Goal: Find specific page/section: Find specific page/section

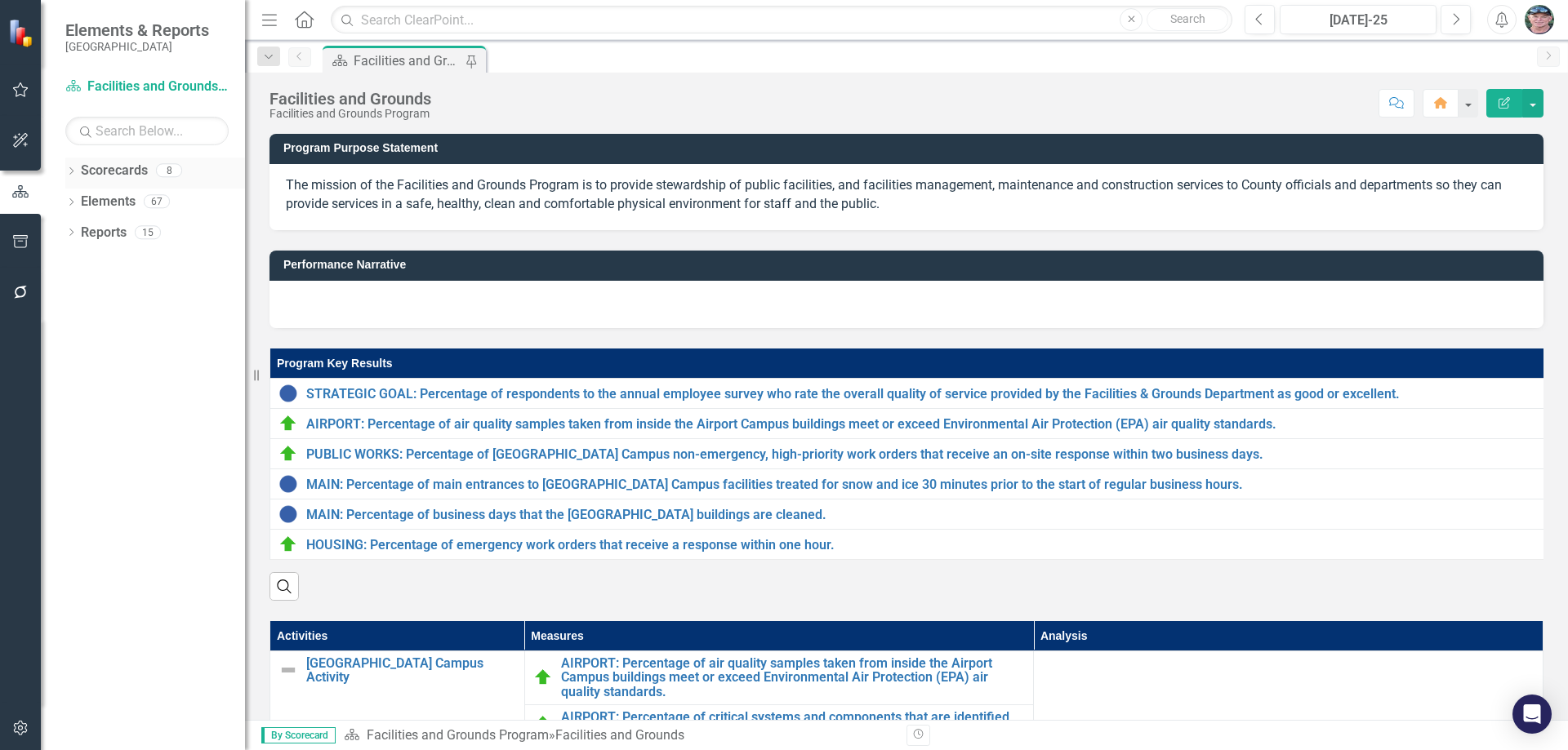
click at [73, 169] on icon "Dropdown" at bounding box center [71, 172] width 11 height 9
click at [82, 197] on icon "Dropdown" at bounding box center [79, 201] width 12 height 9
click at [98, 230] on icon "Dropdown" at bounding box center [96, 231] width 12 height 9
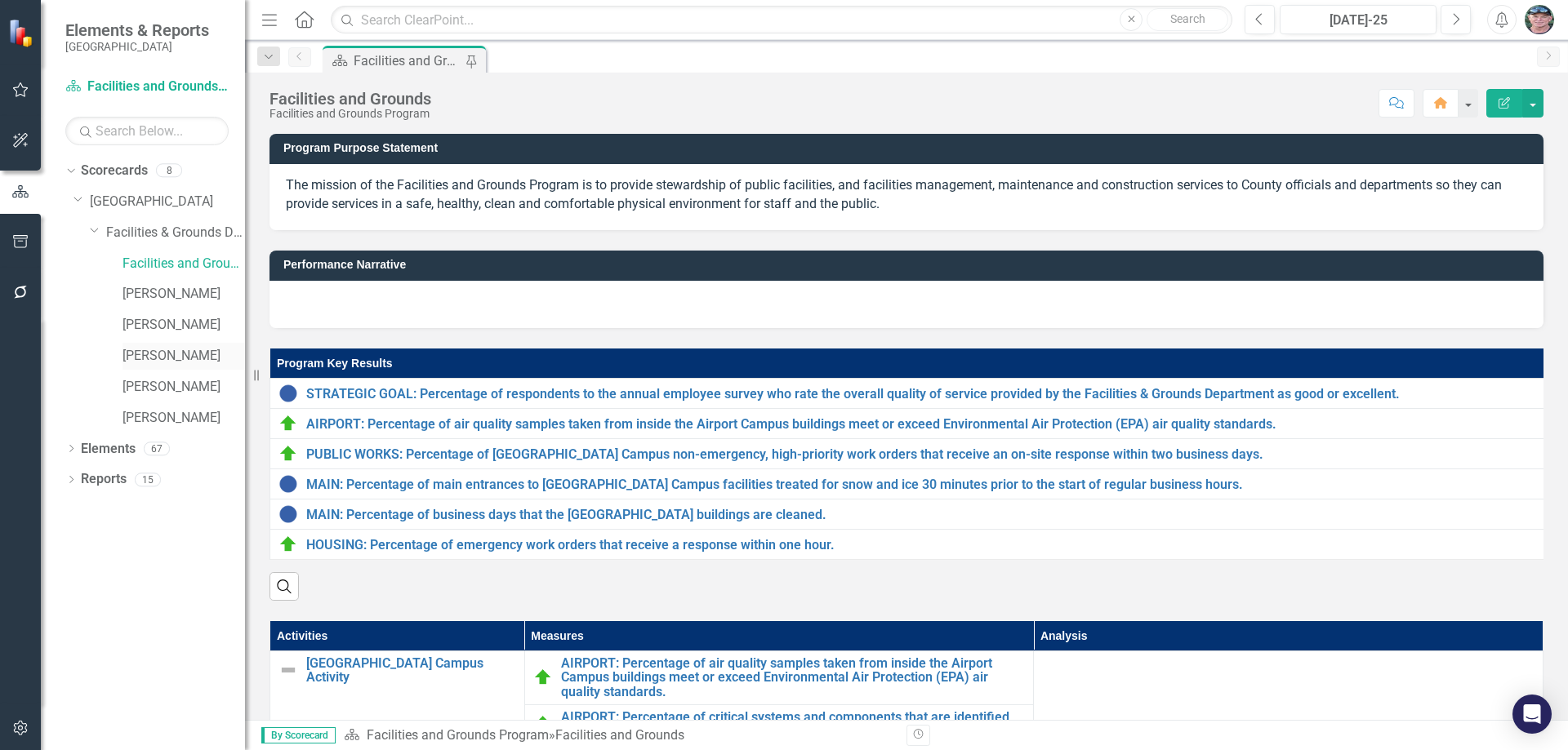
click at [152, 352] on link "[PERSON_NAME]" at bounding box center [184, 357] width 123 height 19
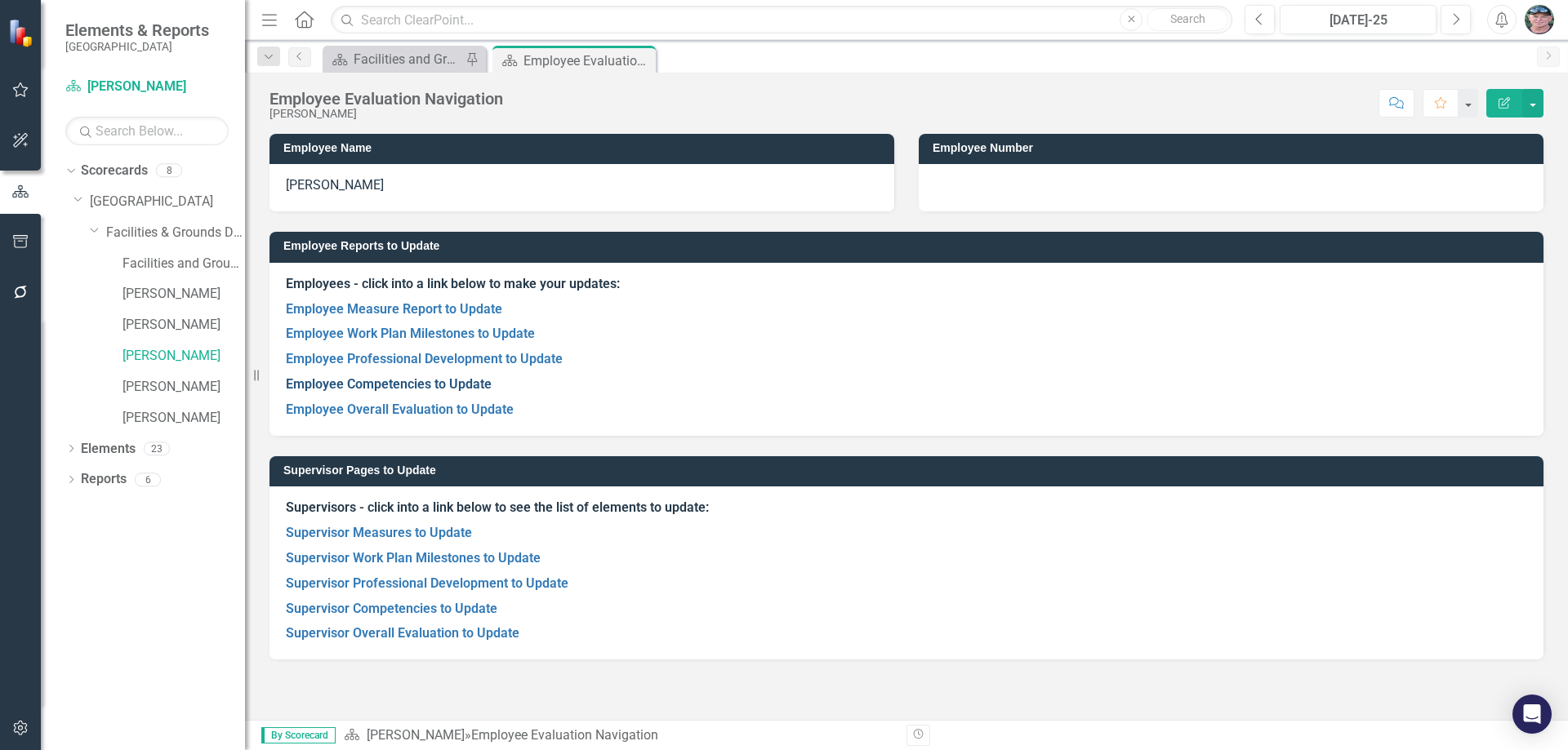
click at [382, 389] on link "Employee Competencies to Update" at bounding box center [388, 384] width 206 height 15
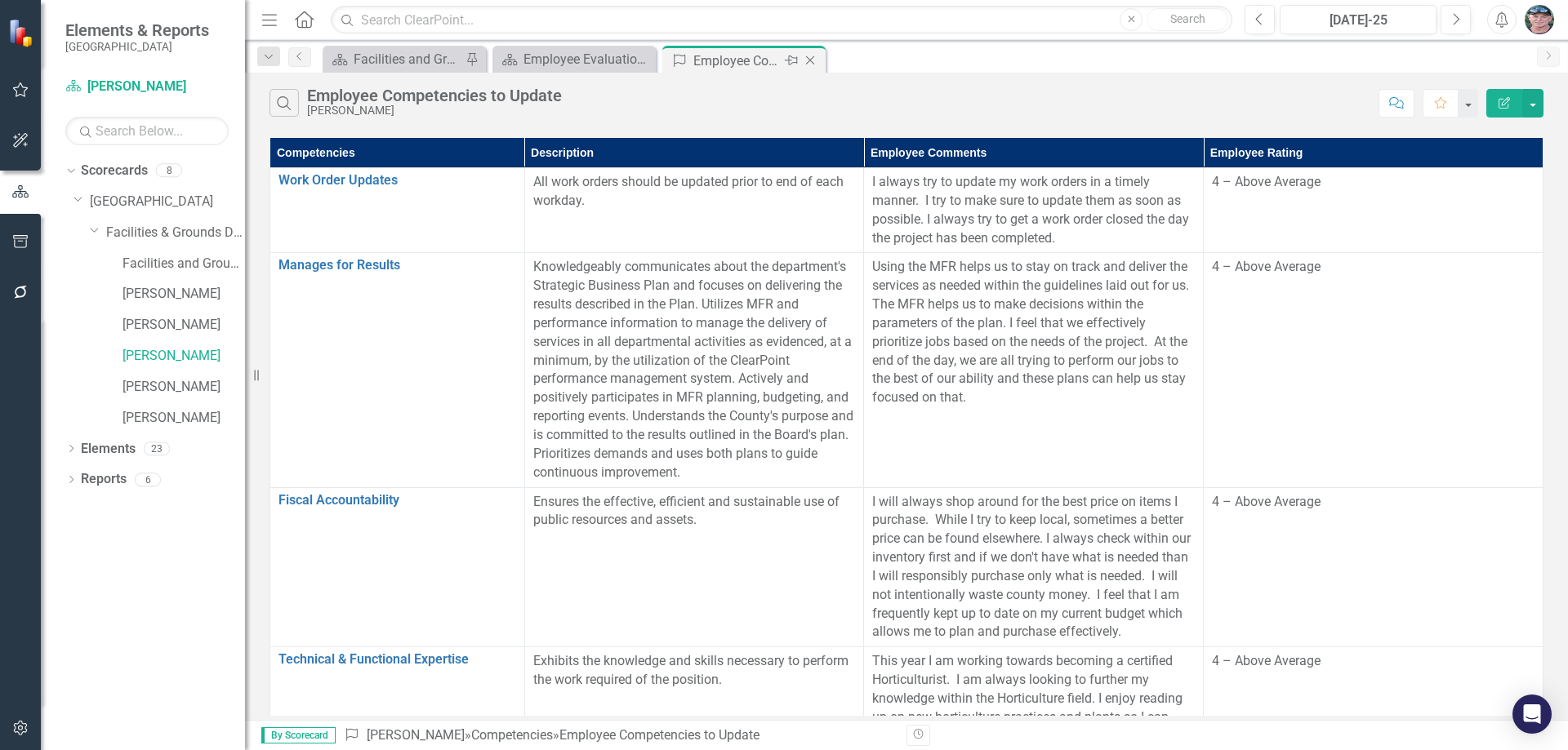
click at [813, 58] on icon "Close" at bounding box center [810, 60] width 16 height 13
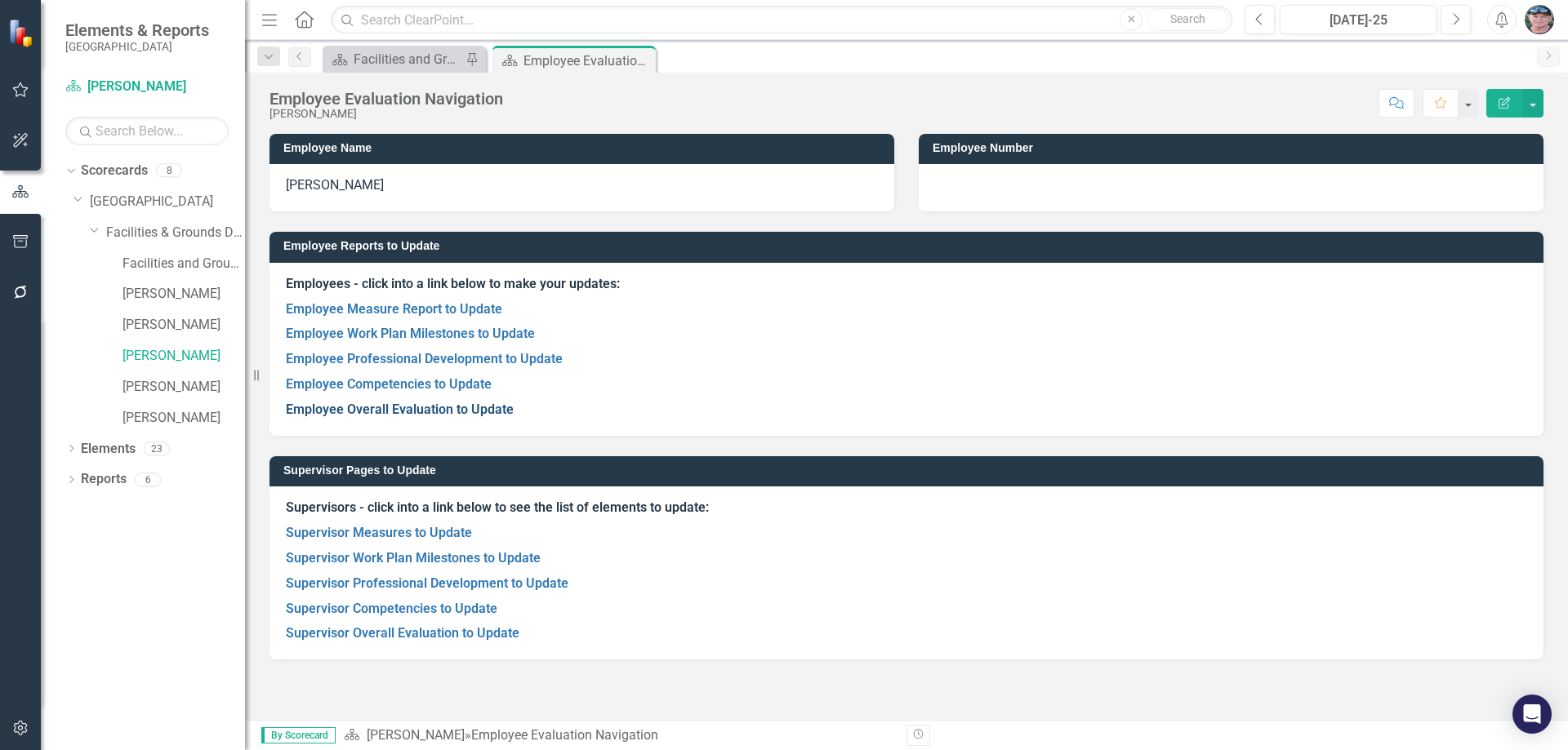
click at [429, 410] on link "Employee Overall Evaluation to Update" at bounding box center [399, 410] width 228 height 15
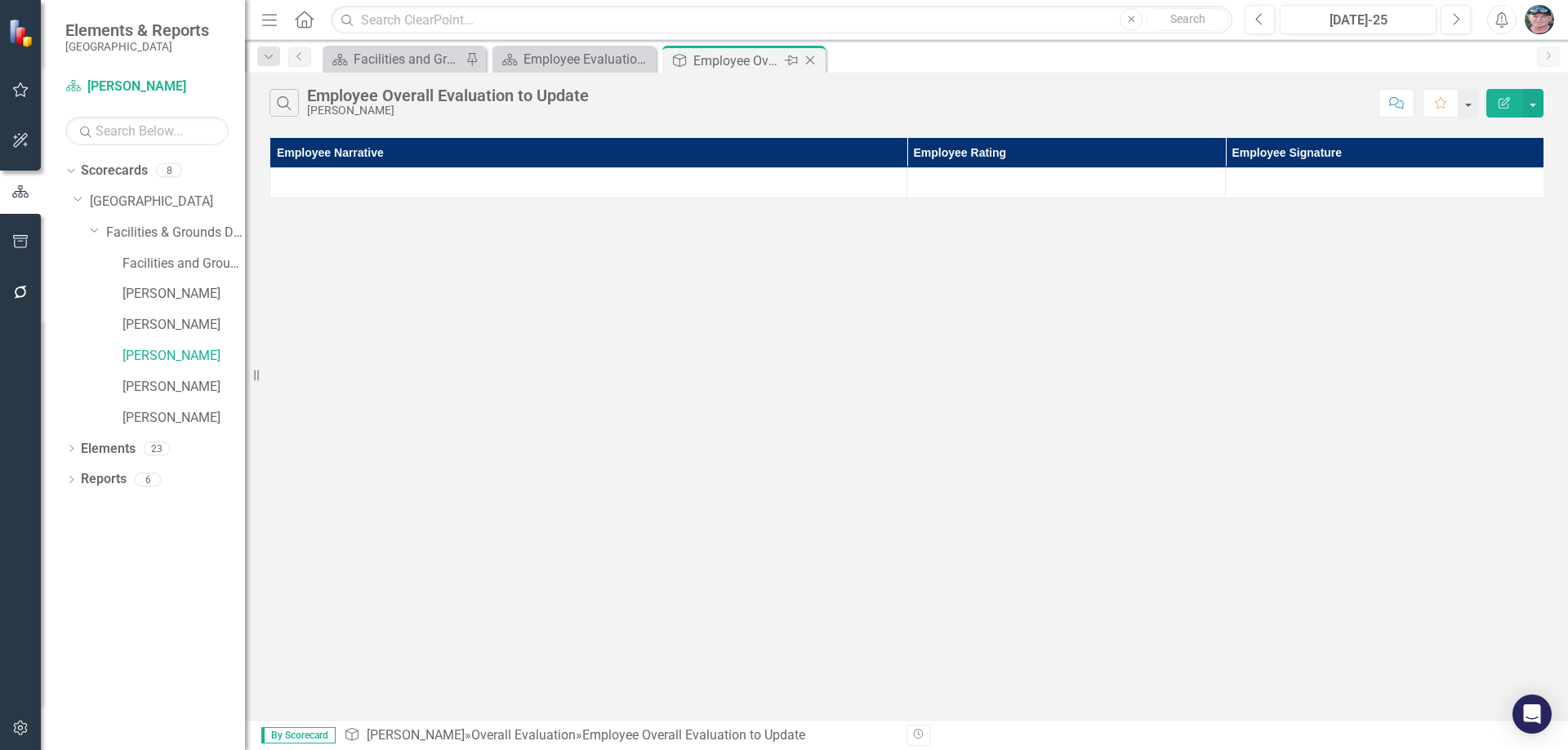
click at [815, 56] on icon "Close" at bounding box center [810, 60] width 16 height 13
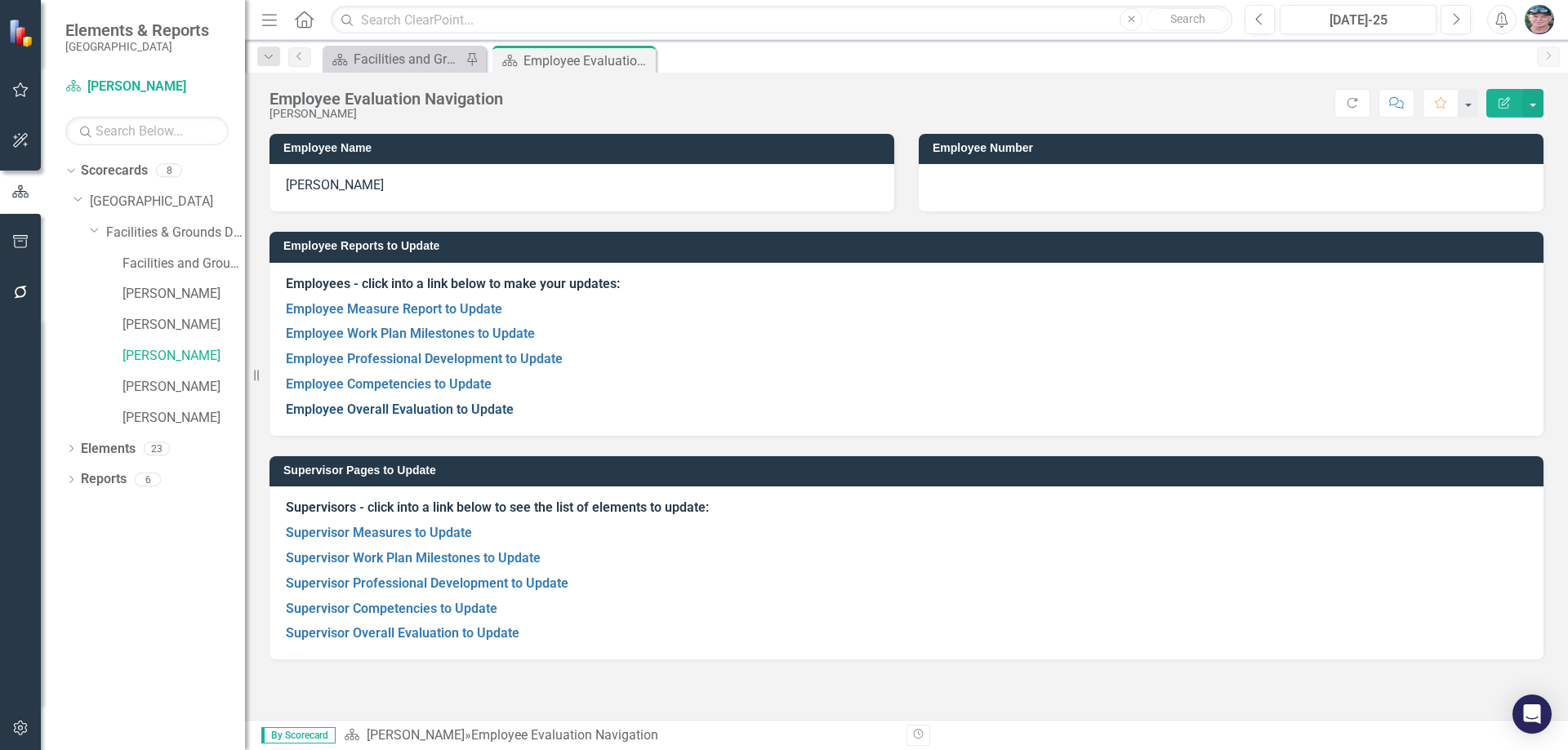
click at [399, 409] on link "Employee Overall Evaluation to Update" at bounding box center [399, 410] width 228 height 15
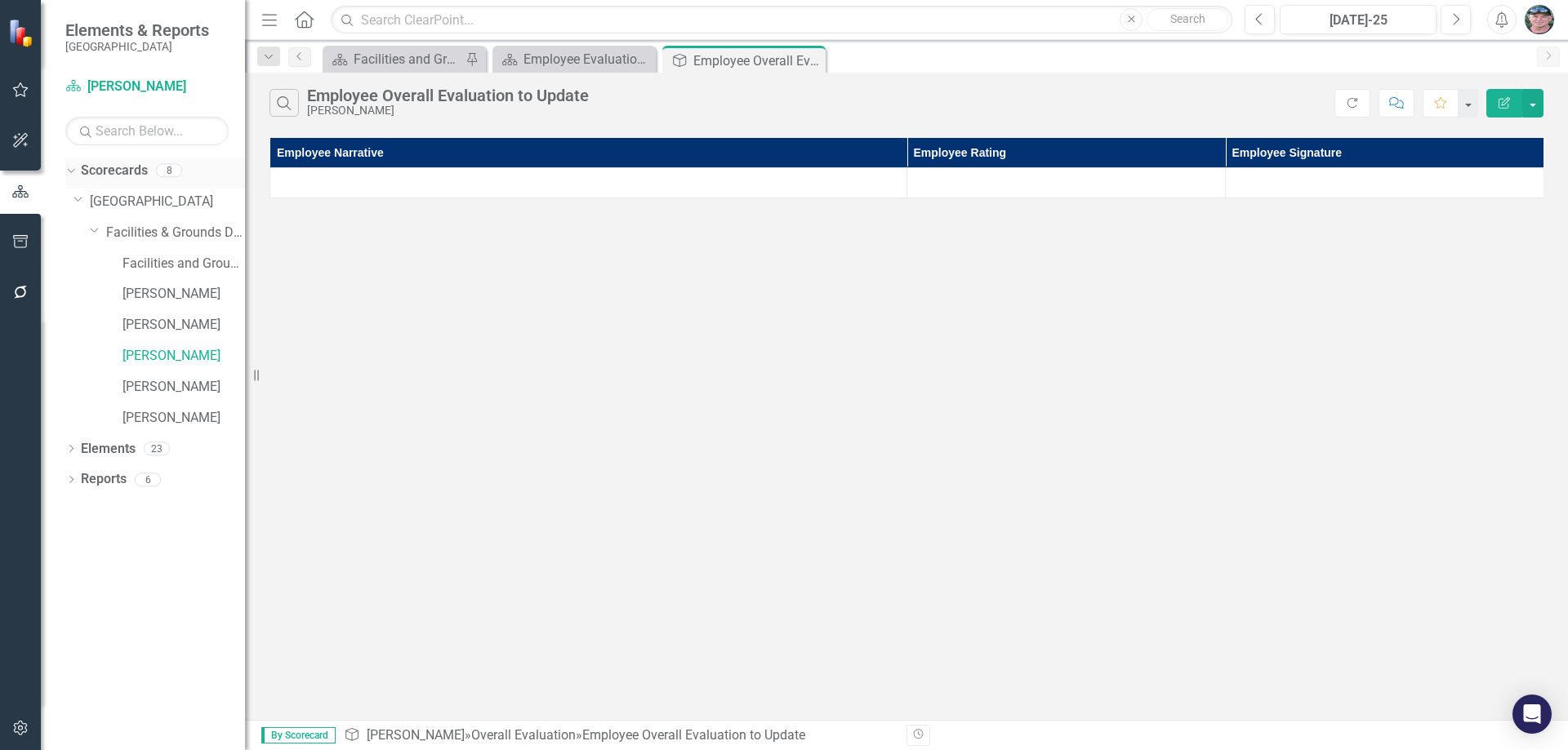
click at [99, 172] on link "Scorecards" at bounding box center [114, 171] width 67 height 19
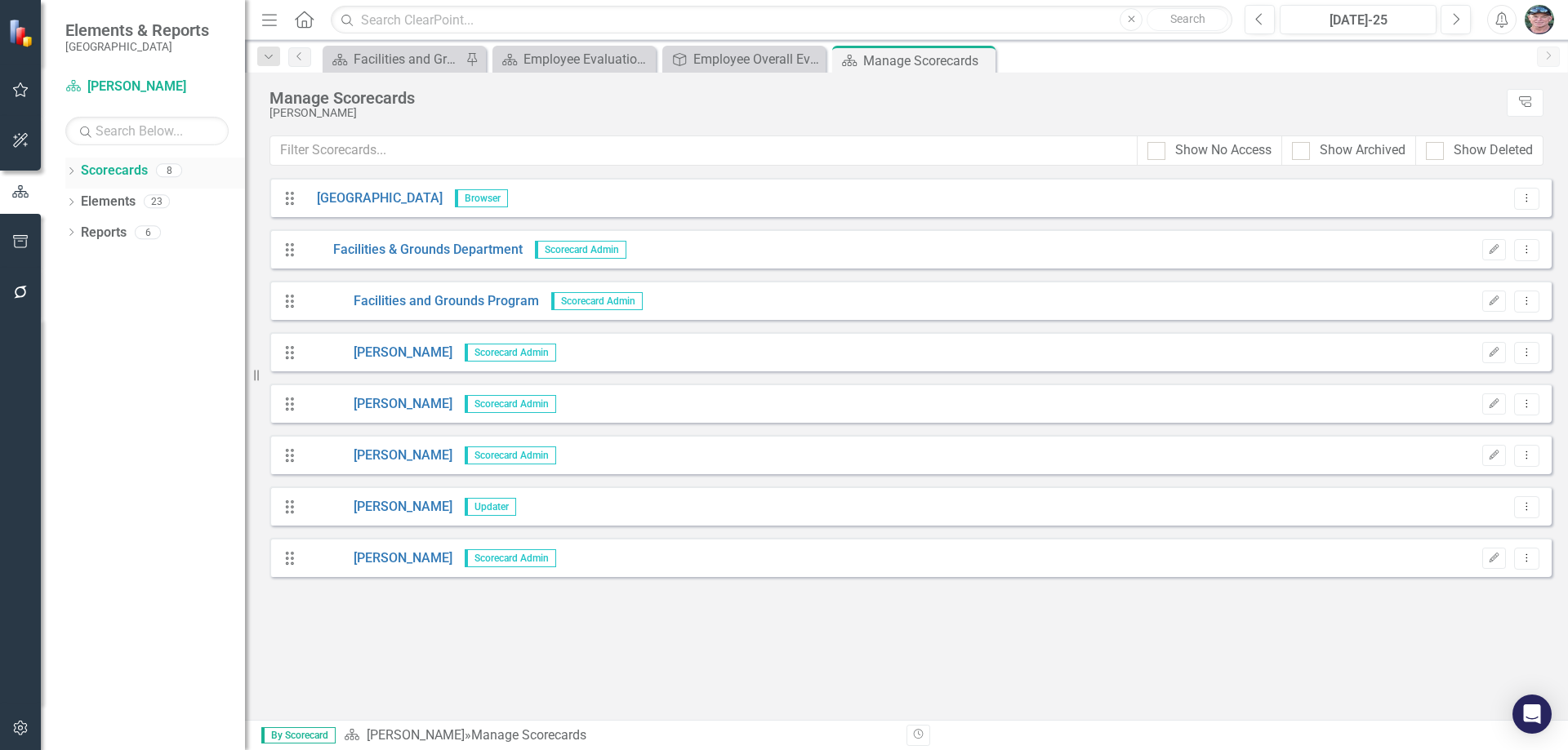
click at [73, 168] on icon "Dropdown" at bounding box center [71, 172] width 11 height 9
click at [79, 201] on icon "Dropdown" at bounding box center [79, 201] width 12 height 9
click at [96, 233] on icon "Dropdown" at bounding box center [96, 231] width 12 height 9
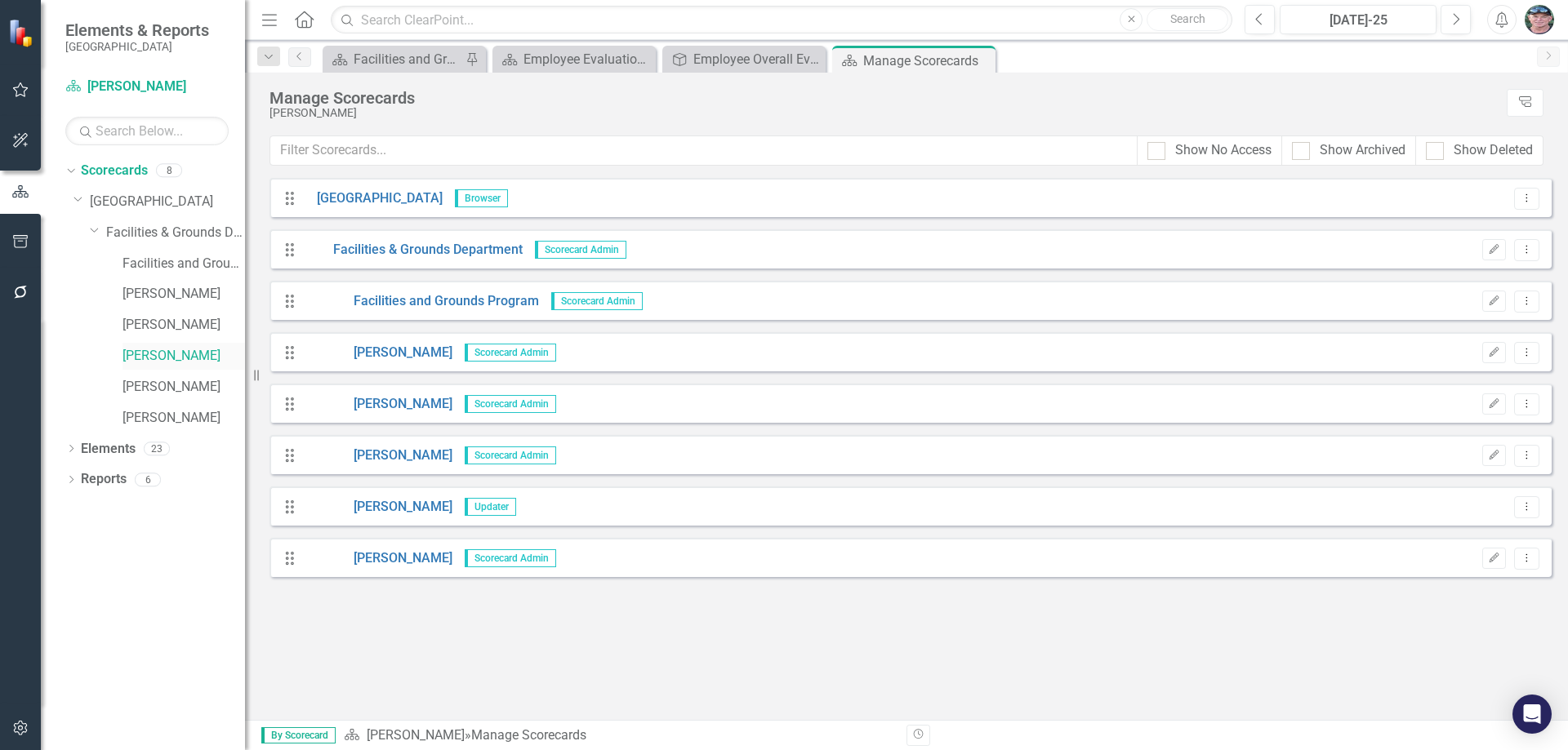
click at [149, 352] on link "[PERSON_NAME]" at bounding box center [184, 357] width 123 height 19
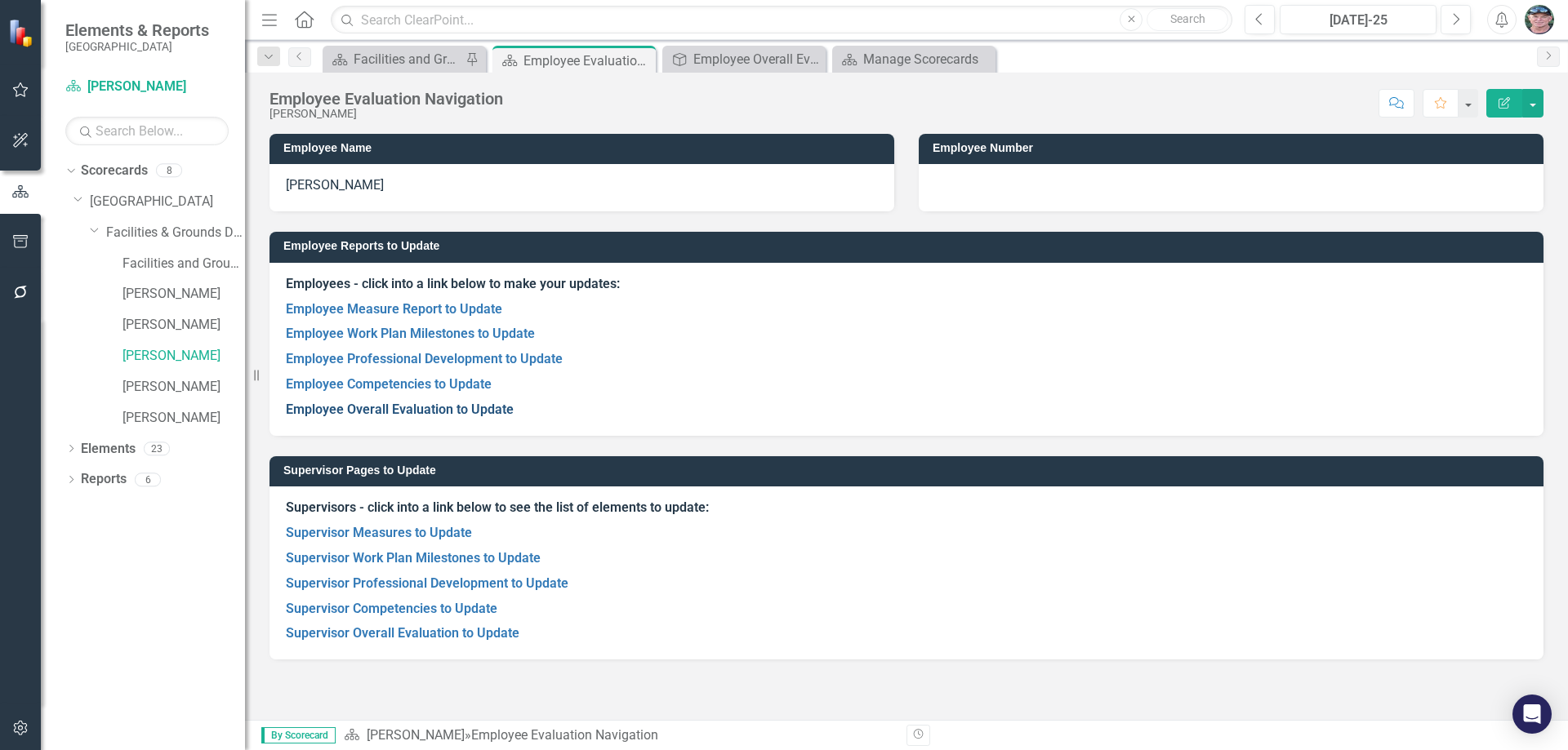
click at [429, 410] on link "Employee Overall Evaluation to Update" at bounding box center [399, 410] width 228 height 15
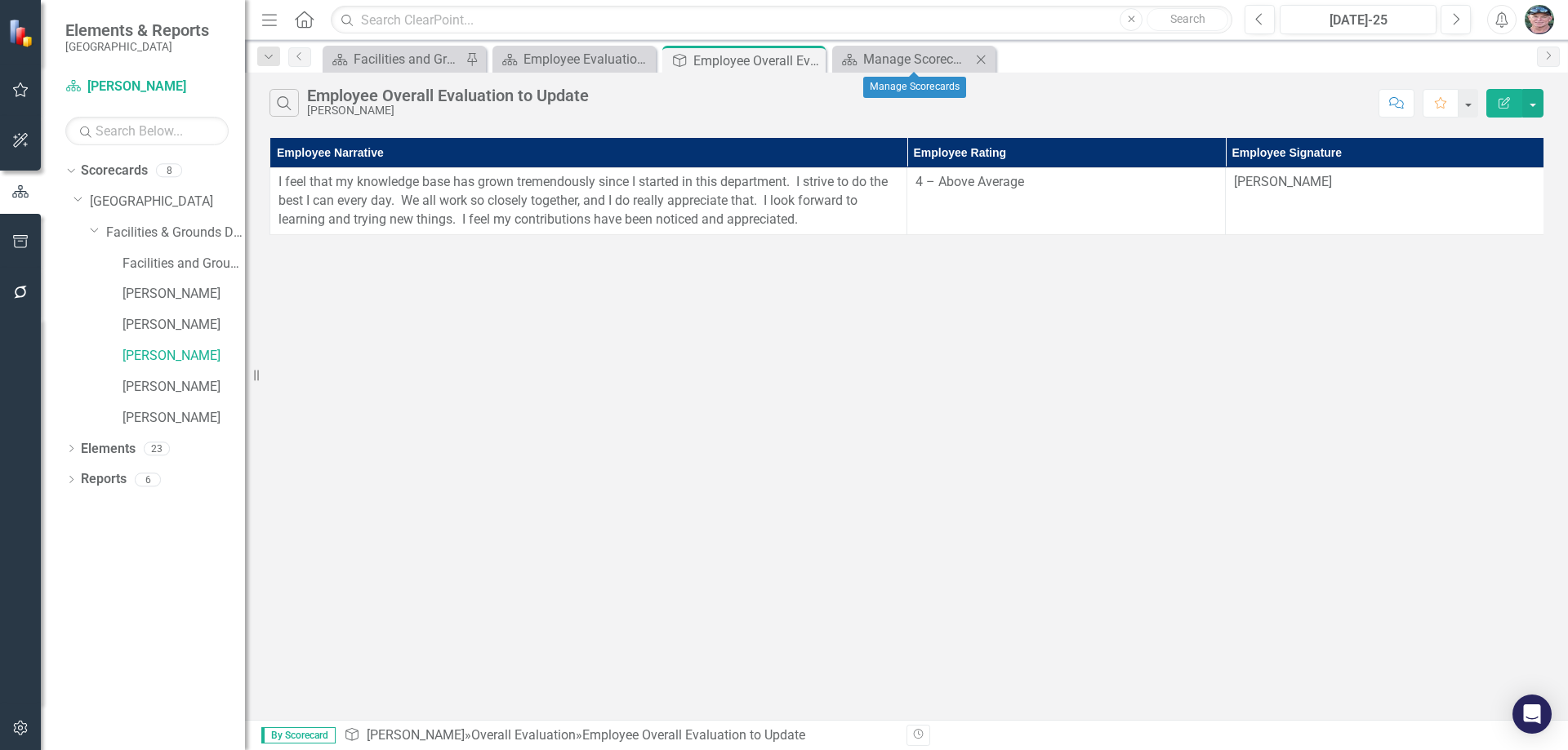
click at [985, 55] on icon at bounding box center [981, 59] width 9 height 9
click at [812, 56] on icon "Close" at bounding box center [810, 60] width 16 height 13
